Goal: Information Seeking & Learning: Learn about a topic

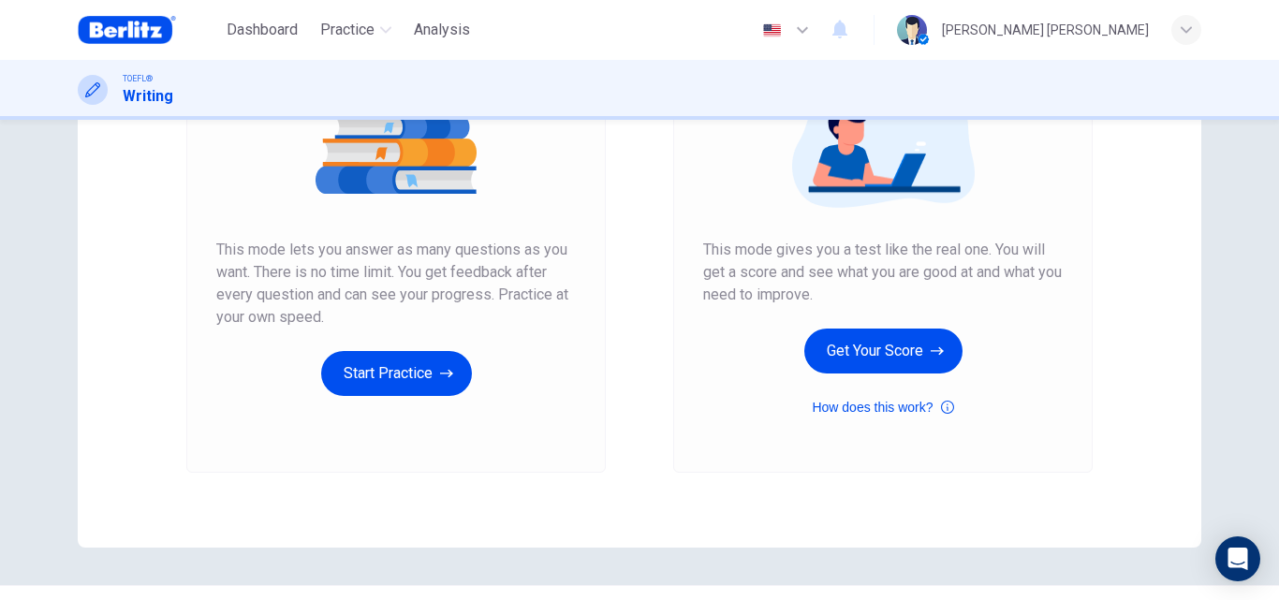
scroll to position [263, 0]
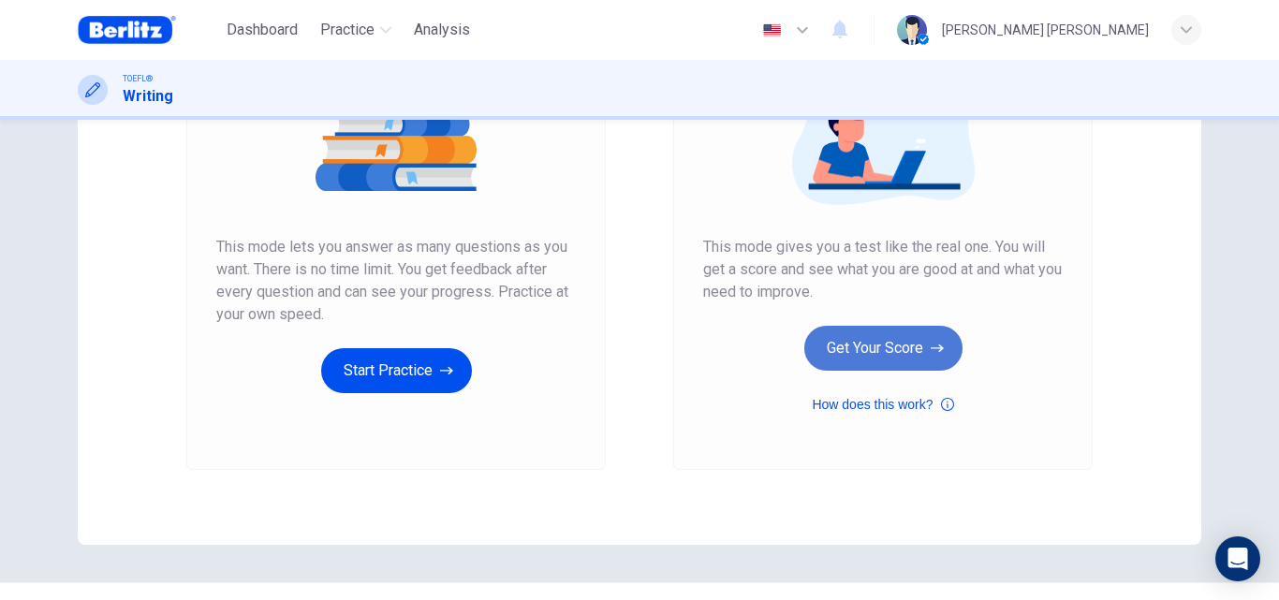
click at [919, 354] on button "Get Your Score" at bounding box center [883, 348] width 158 height 45
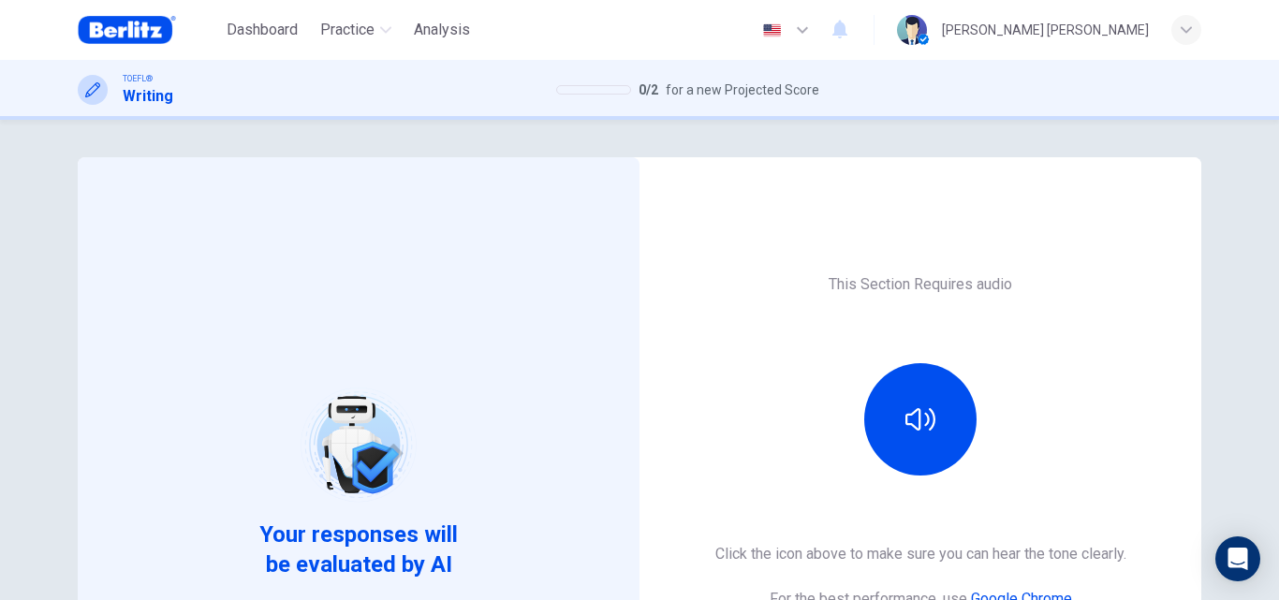
click at [904, 202] on div "This Section Requires audio Click the icon above to make sure you can hear the …" at bounding box center [920, 482] width 562 height 651
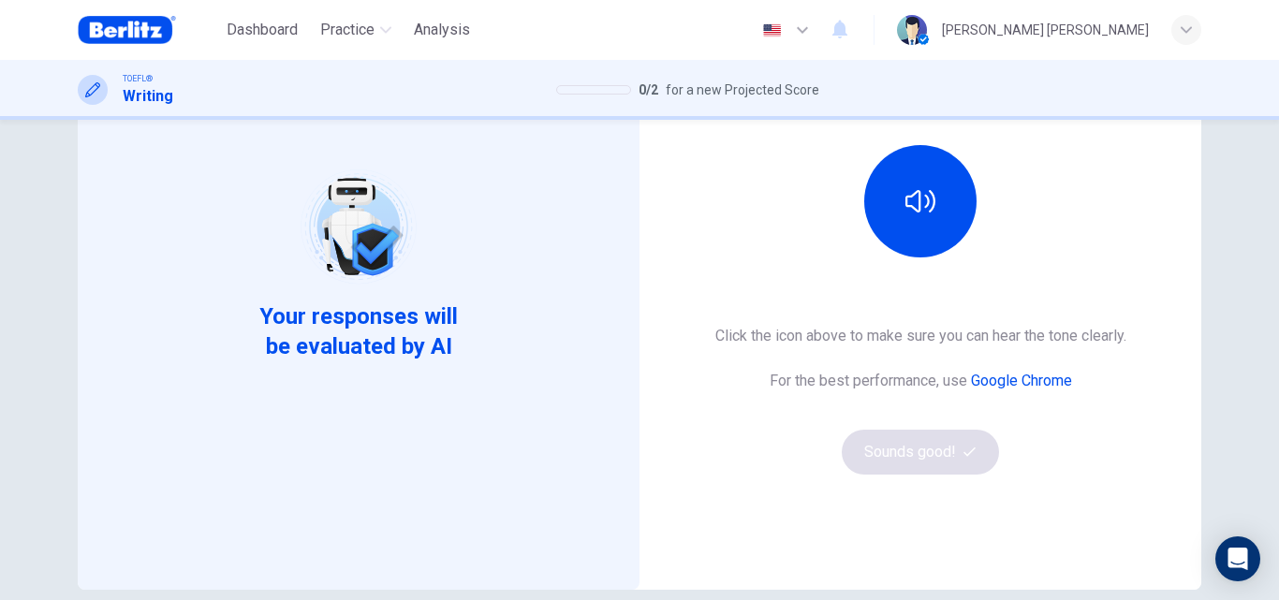
scroll to position [229, 0]
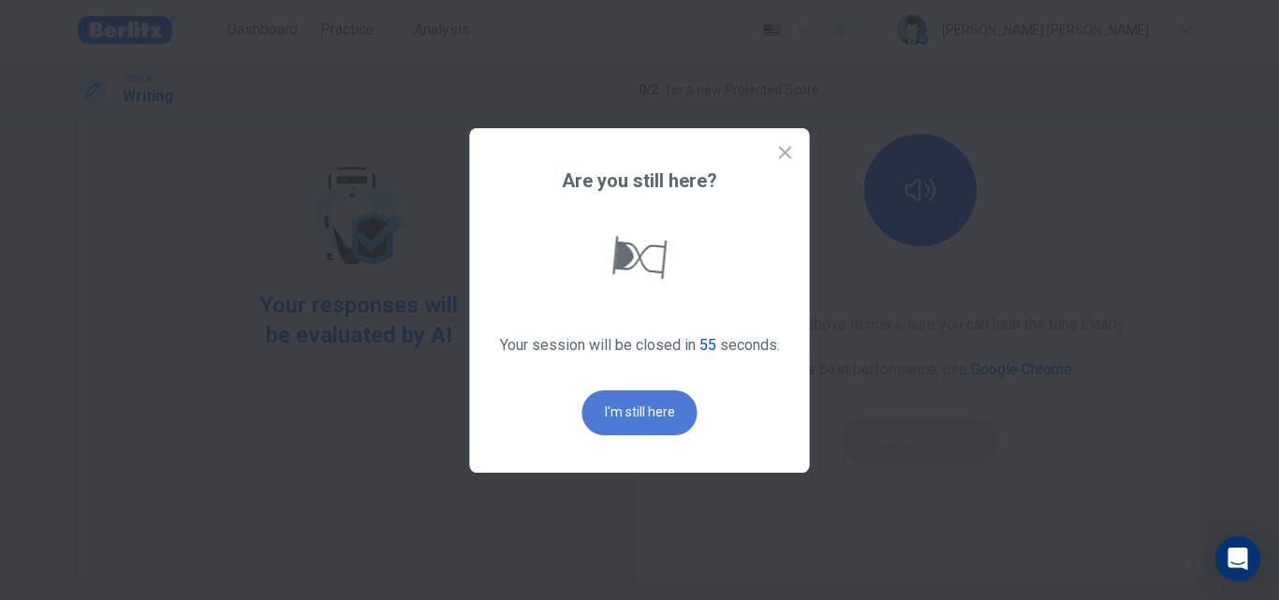
click at [651, 392] on button "I'm still here" at bounding box center [639, 412] width 115 height 45
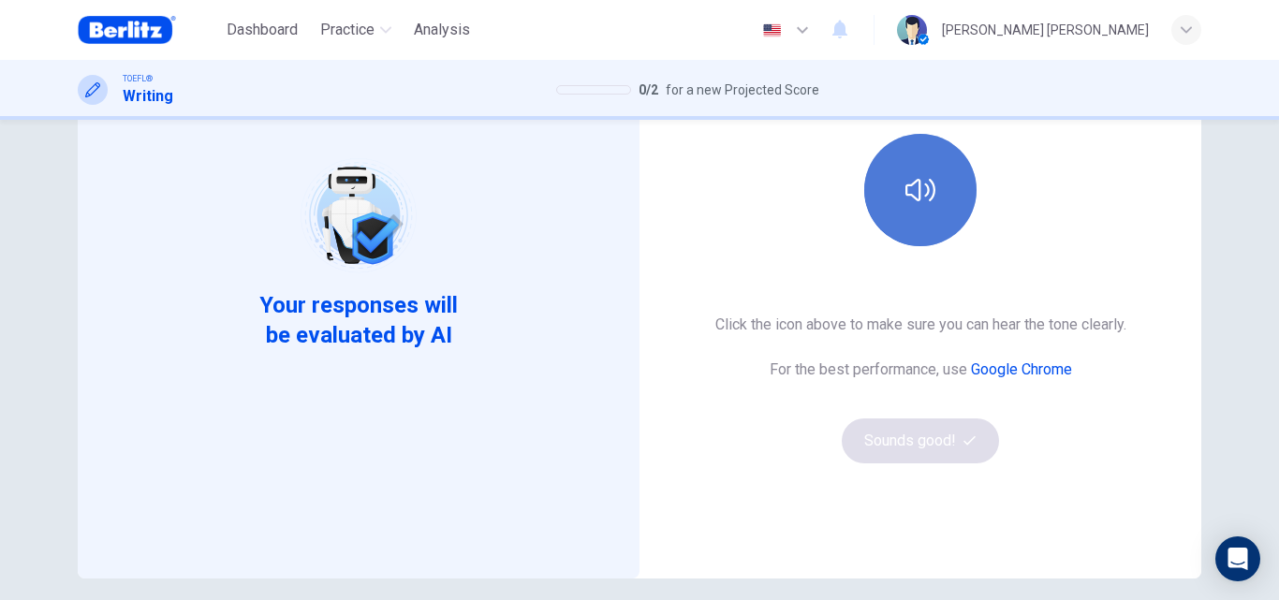
click at [911, 192] on icon "button" at bounding box center [920, 190] width 30 height 30
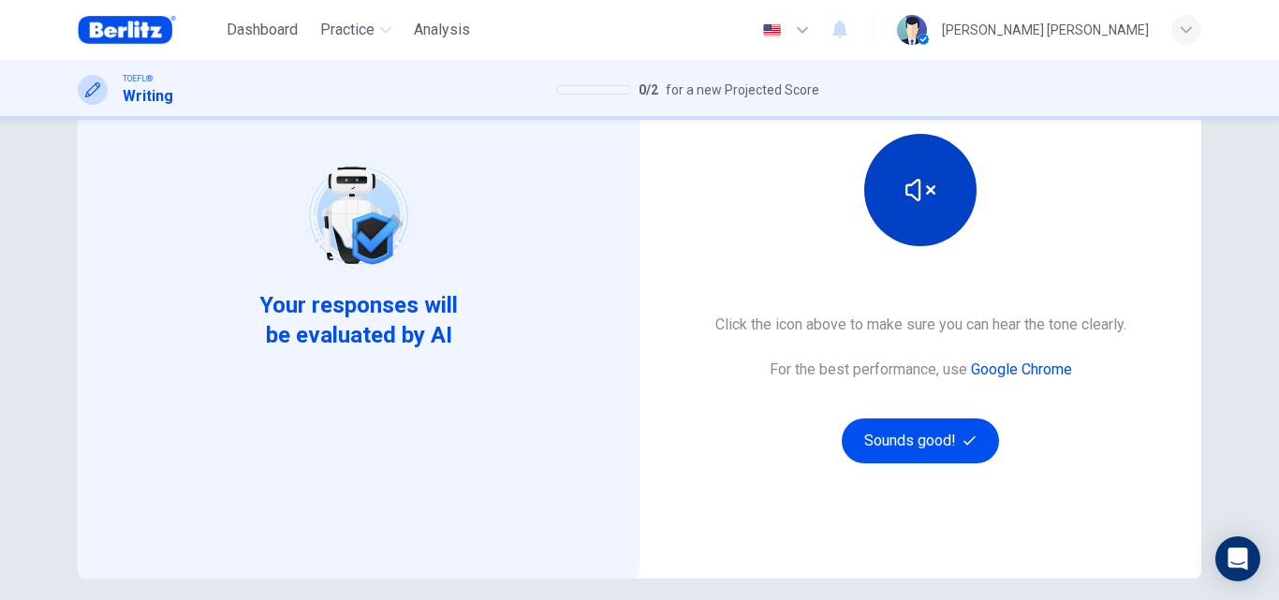
click at [887, 181] on button "button" at bounding box center [920, 190] width 112 height 112
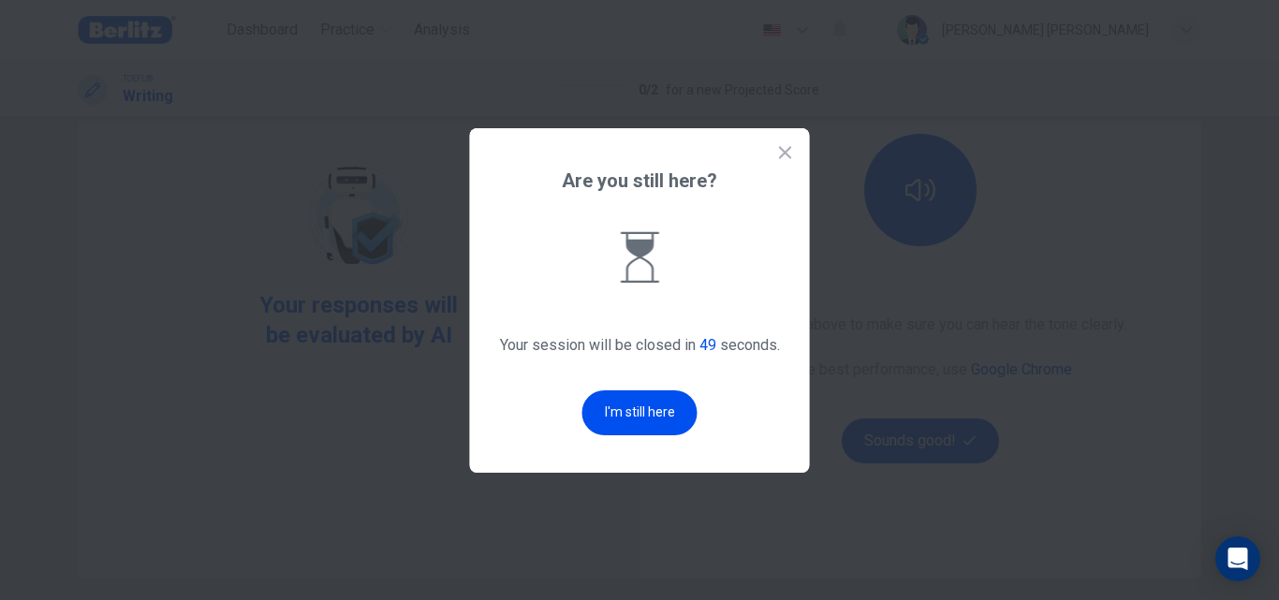
click at [608, 436] on div "Are you still here? Your session will be closed in 49 seconds. I'm still here" at bounding box center [640, 300] width 340 height 345
click at [605, 397] on button "I'm still here" at bounding box center [639, 412] width 115 height 45
